Goal: Transaction & Acquisition: Subscribe to service/newsletter

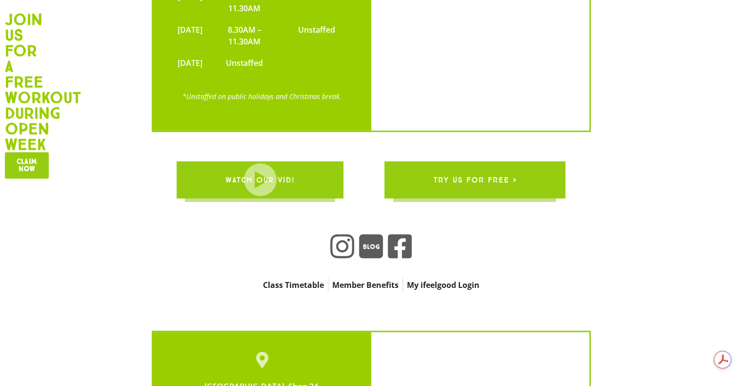
scroll to position [2390, 0]
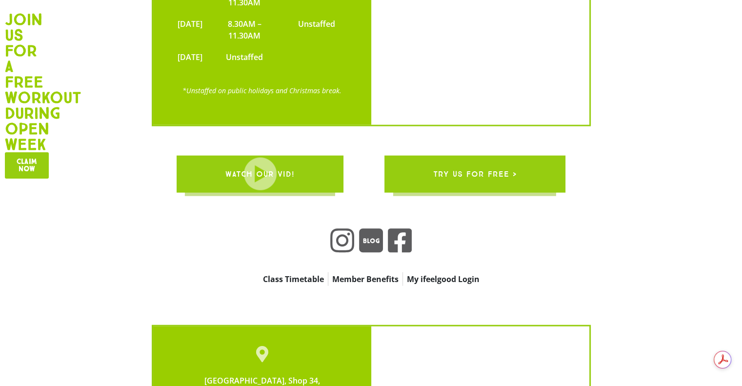
click at [491, 188] on span "try us for free >" at bounding box center [474, 174] width 83 height 27
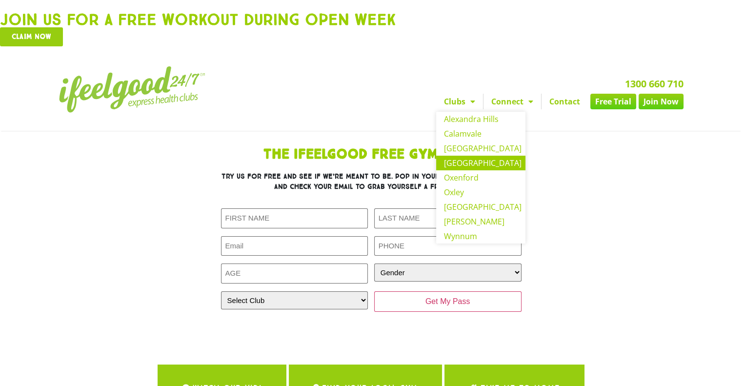
click at [439, 170] on link "[GEOGRAPHIC_DATA]" at bounding box center [480, 163] width 89 height 15
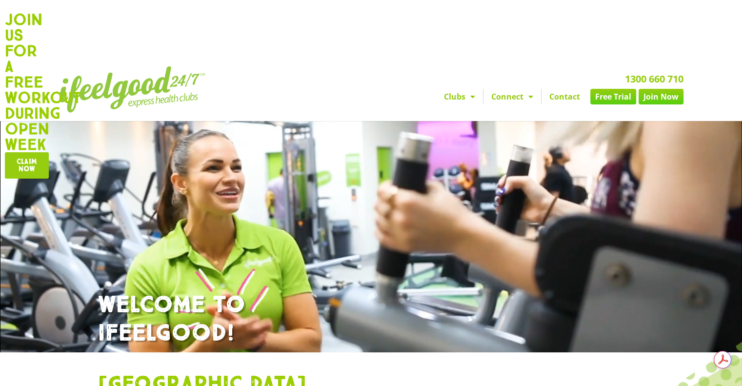
scroll to position [244, 0]
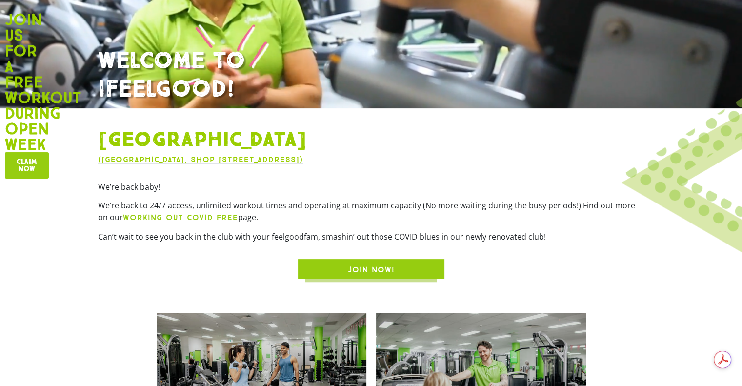
click at [394, 276] on span "JOIN NOW!" at bounding box center [371, 270] width 100 height 12
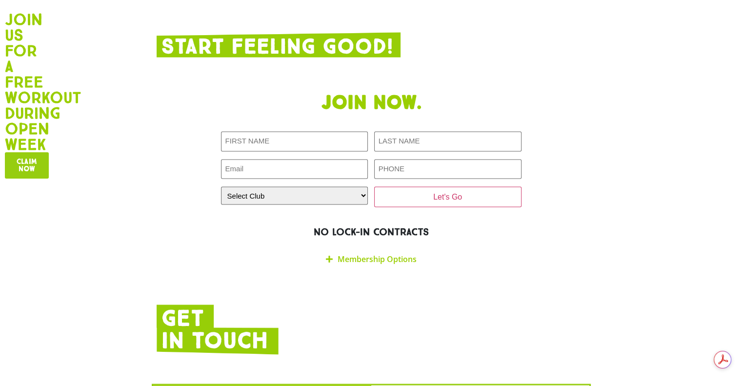
scroll to position [1686, 0]
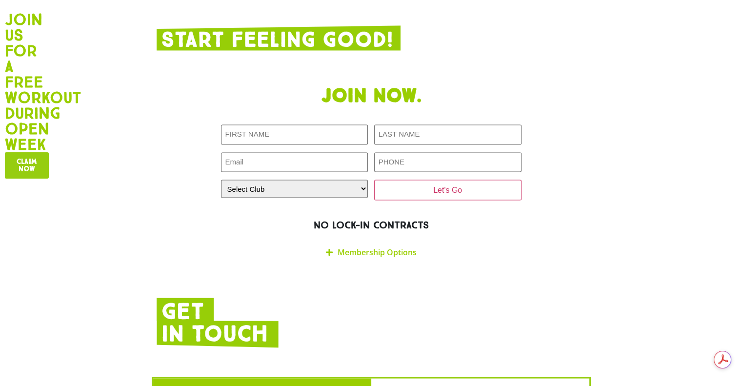
click at [391, 257] on link "Membership Options" at bounding box center [377, 251] width 79 height 11
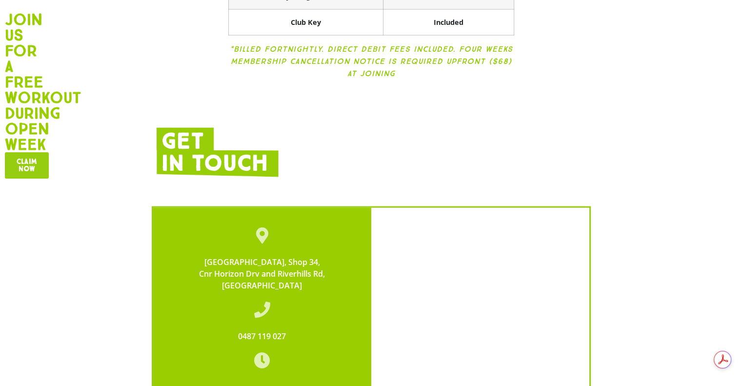
scroll to position [1979, 0]
